Goal: Information Seeking & Learning: Learn about a topic

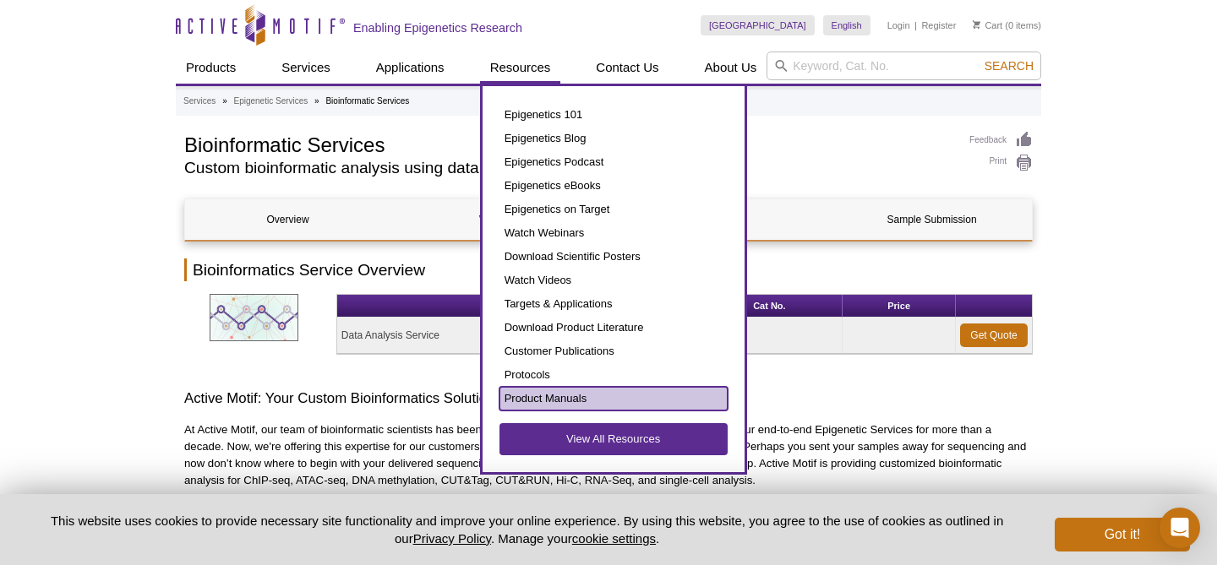
click at [570, 395] on link "Product Manuals" at bounding box center [613, 399] width 228 height 24
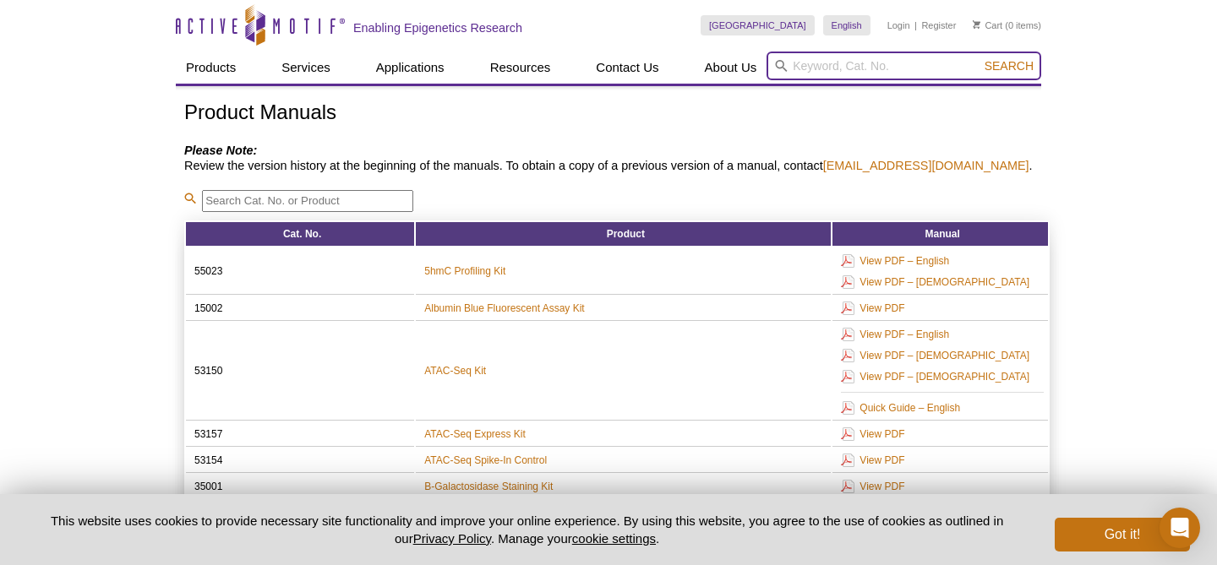
click at [832, 64] on input "search" at bounding box center [903, 66] width 275 height 29
type input "Hi-C"
click at [979, 58] on button "Search" at bounding box center [1008, 65] width 59 height 15
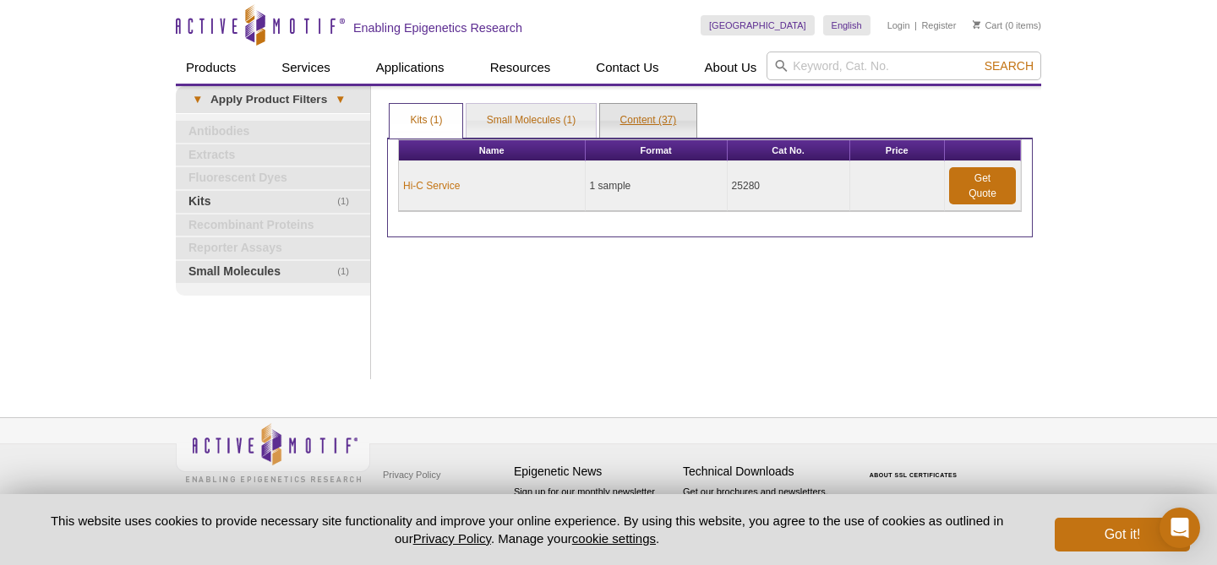
click at [662, 115] on link "Content (37)" at bounding box center [648, 121] width 97 height 34
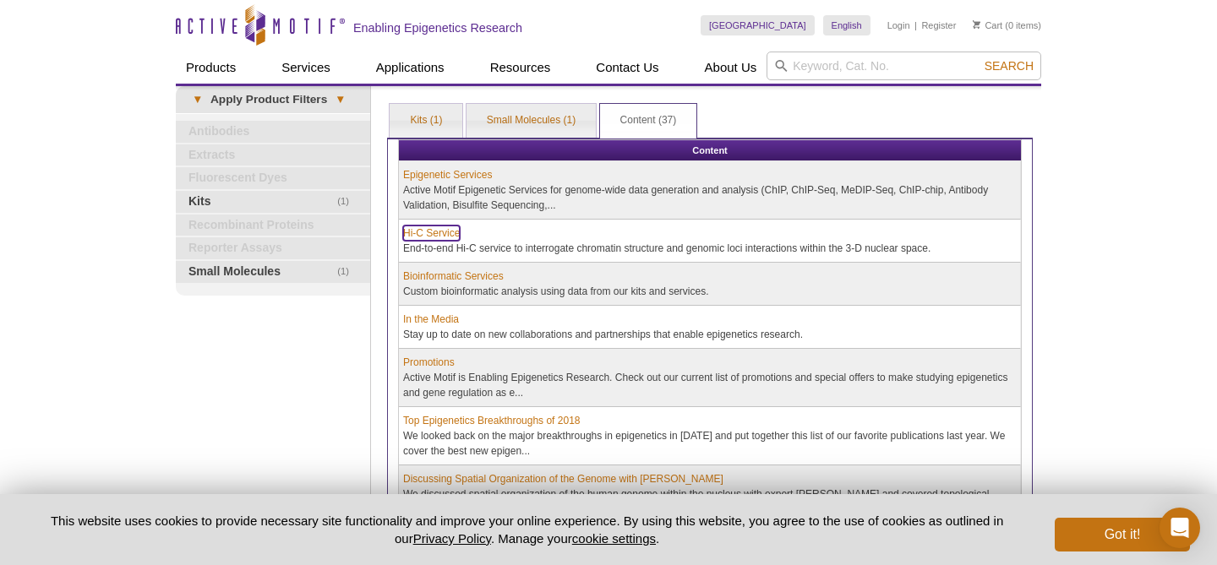
click at [449, 231] on link "Hi-C Service" at bounding box center [431, 233] width 57 height 15
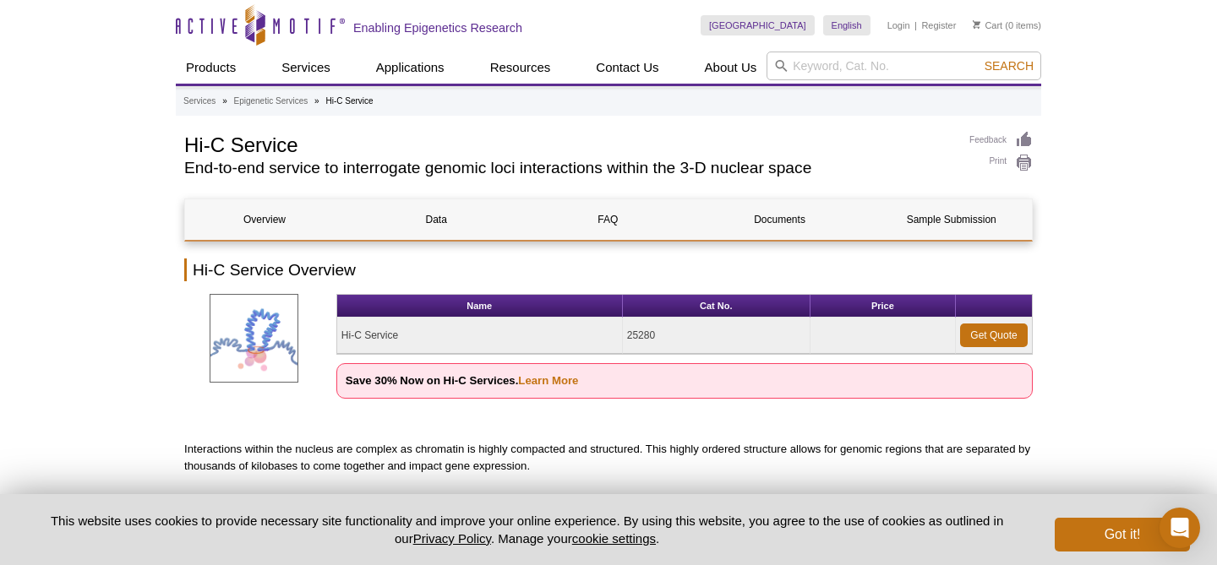
click at [387, 328] on td "Hi-C Service" at bounding box center [480, 336] width 286 height 36
click at [370, 340] on td "Hi-C Service" at bounding box center [480, 336] width 286 height 36
click at [241, 341] on img at bounding box center [254, 338] width 89 height 89
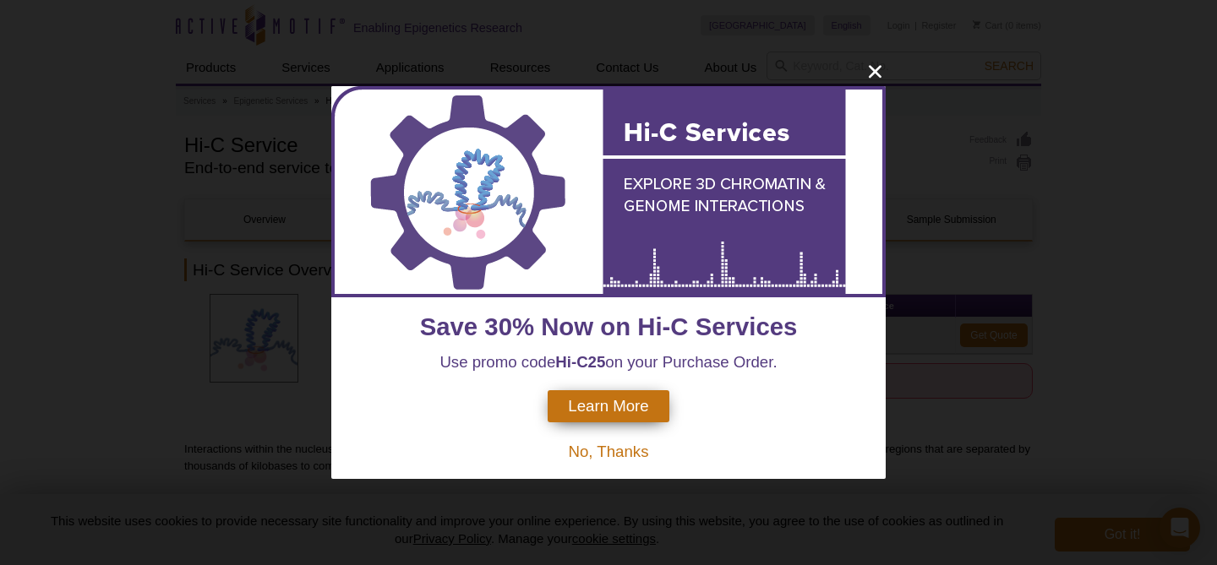
click at [203, 445] on div "Save 30% Now on Hi-C Services Use promo code Hi-C25 on your Purchase Order. Lea…" at bounding box center [608, 282] width 1217 height 565
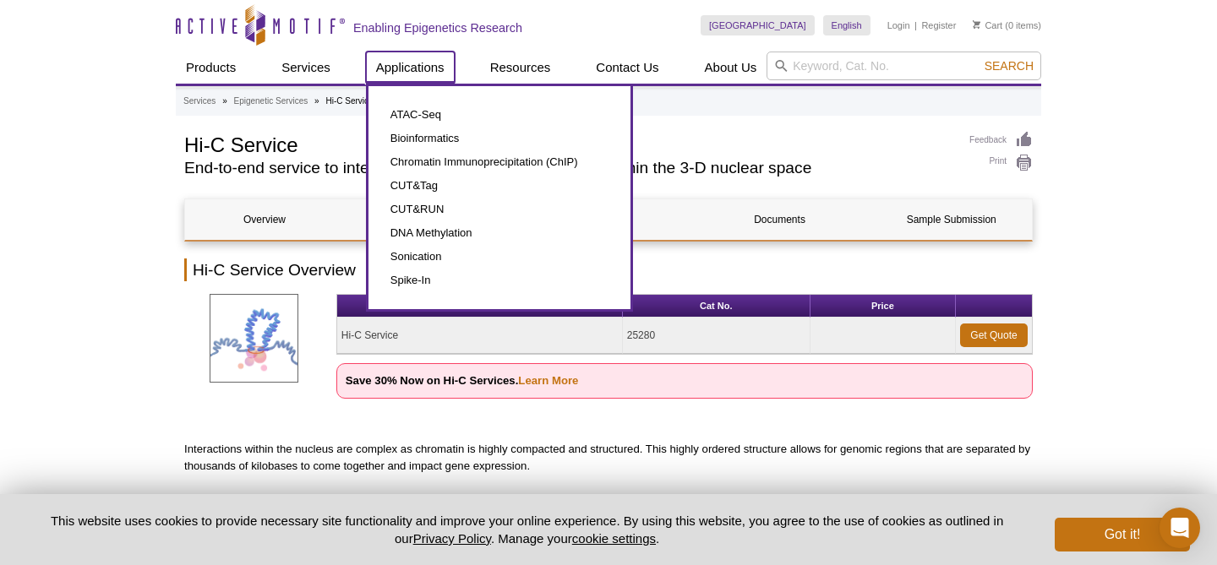
click at [410, 75] on link "Applications" at bounding box center [410, 68] width 89 height 32
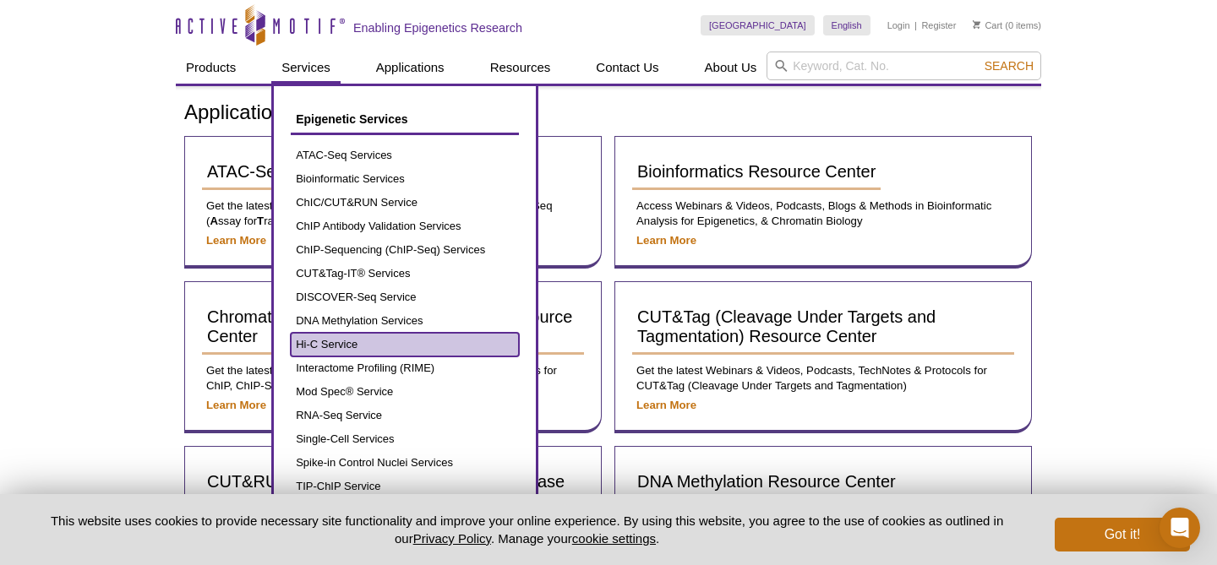
click at [368, 351] on link "Hi-C Service" at bounding box center [405, 345] width 228 height 24
